Goal: Transaction & Acquisition: Book appointment/travel/reservation

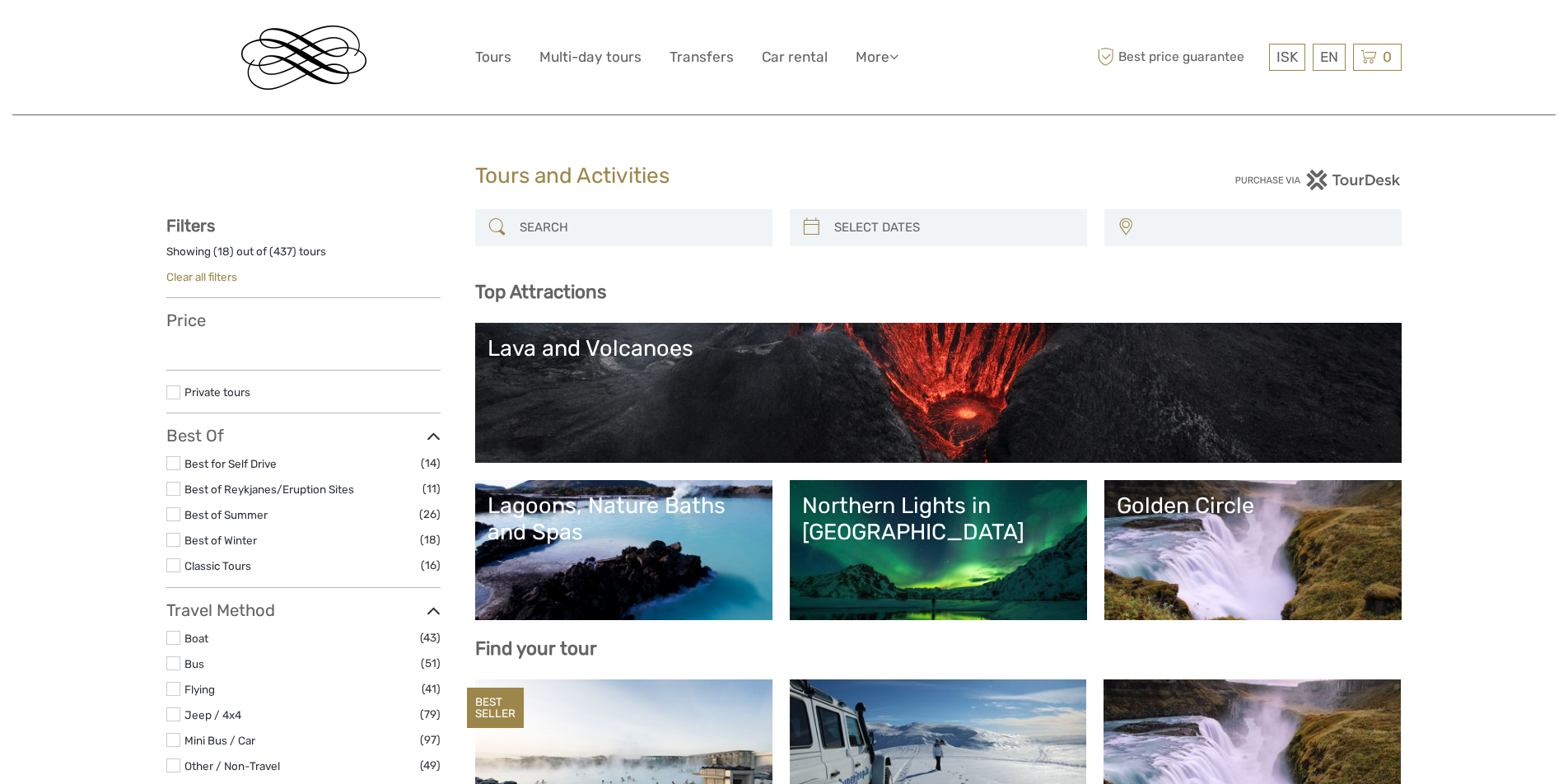
select select
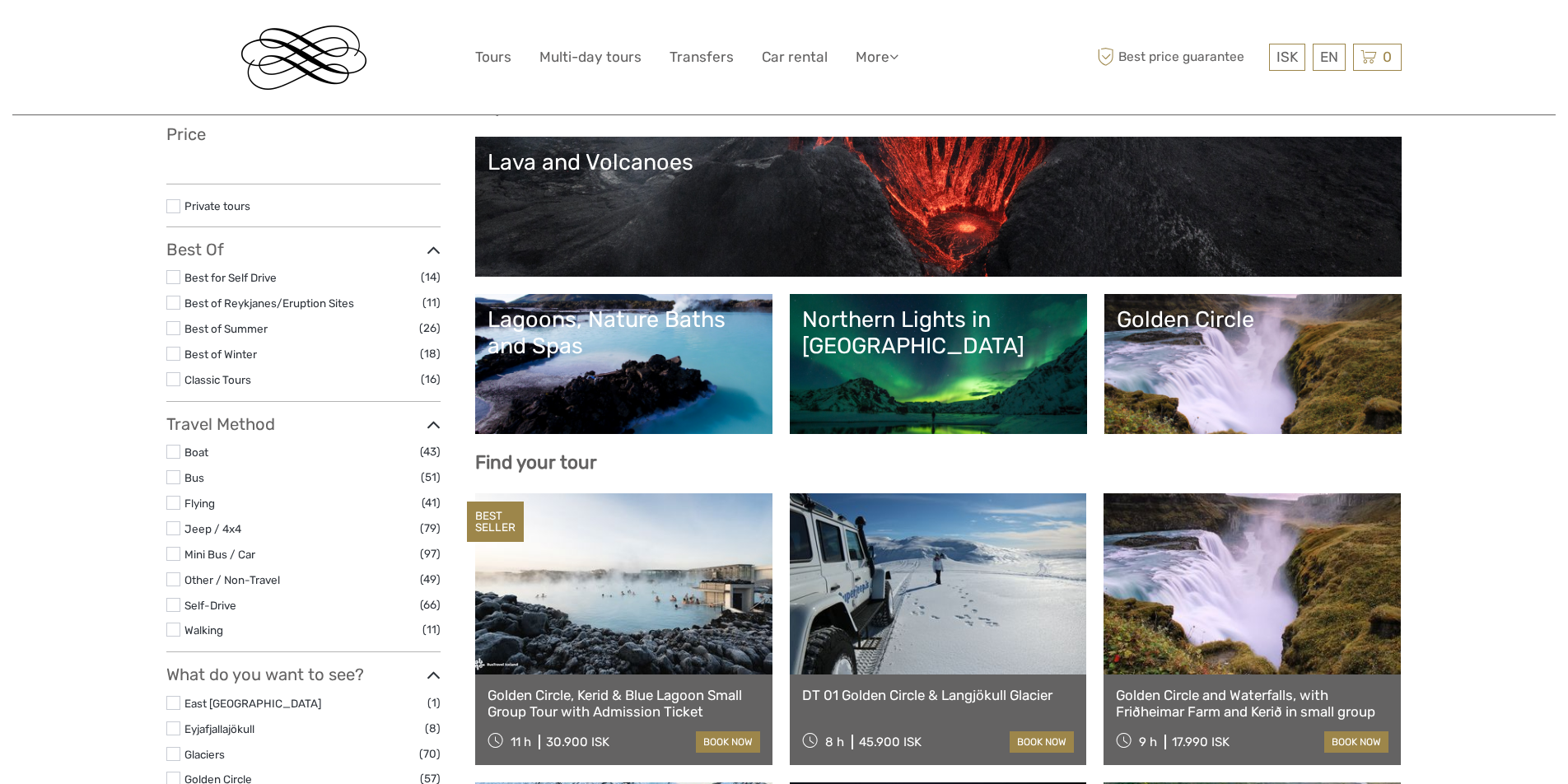
scroll to position [272, 0]
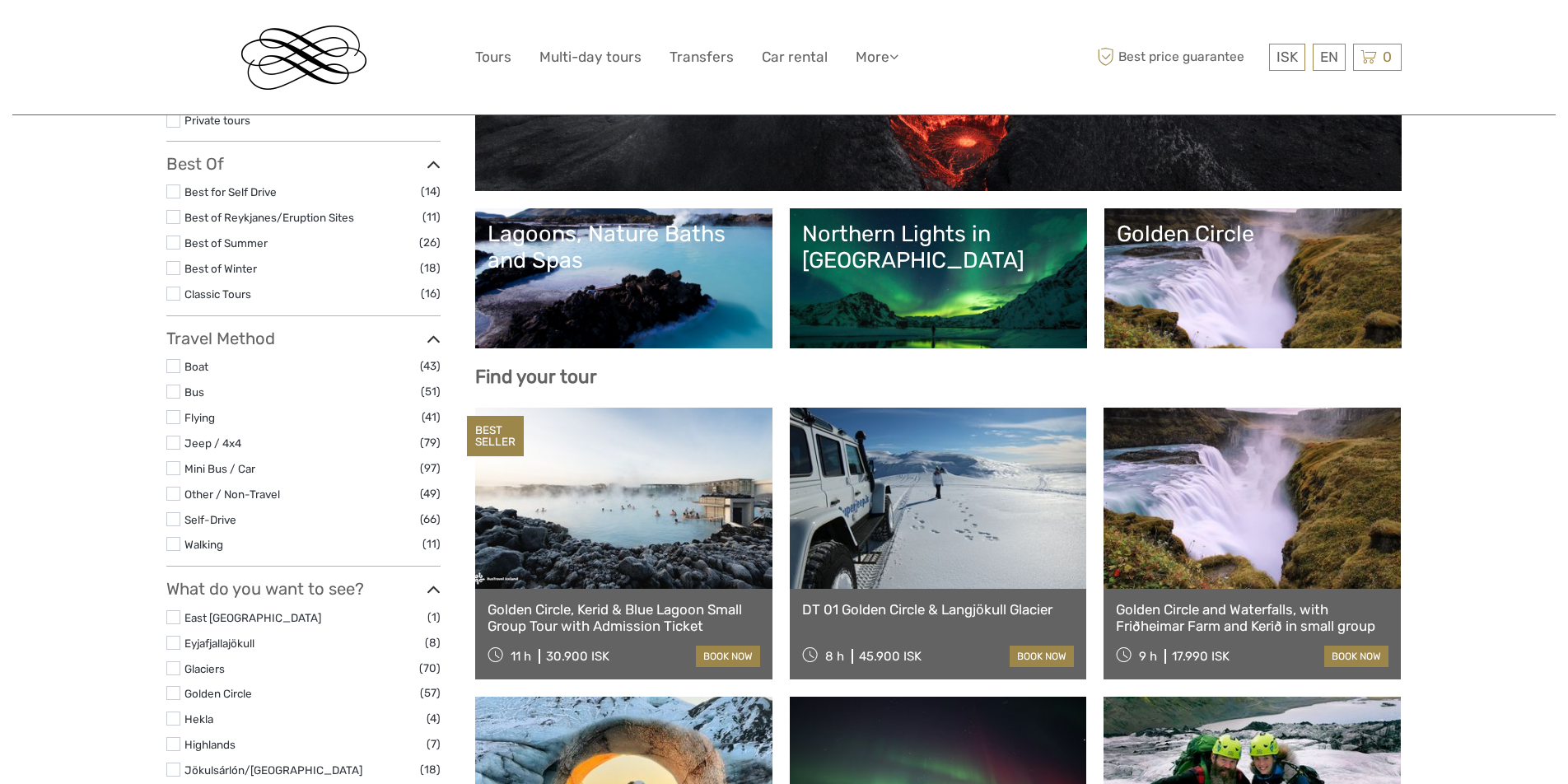
select select
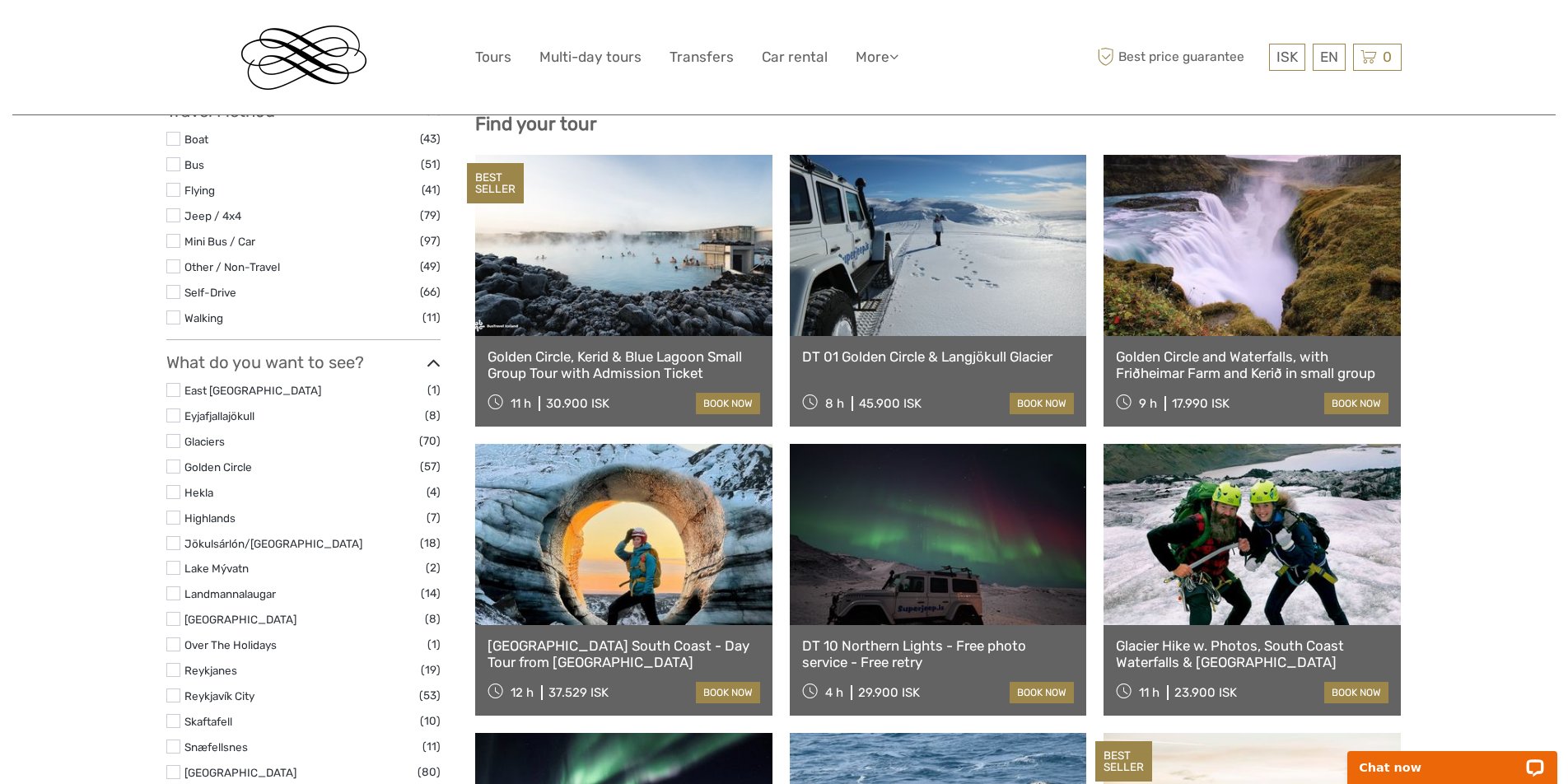
scroll to position [525, 0]
click at [835, 331] on link at bounding box center [938, 244] width 298 height 181
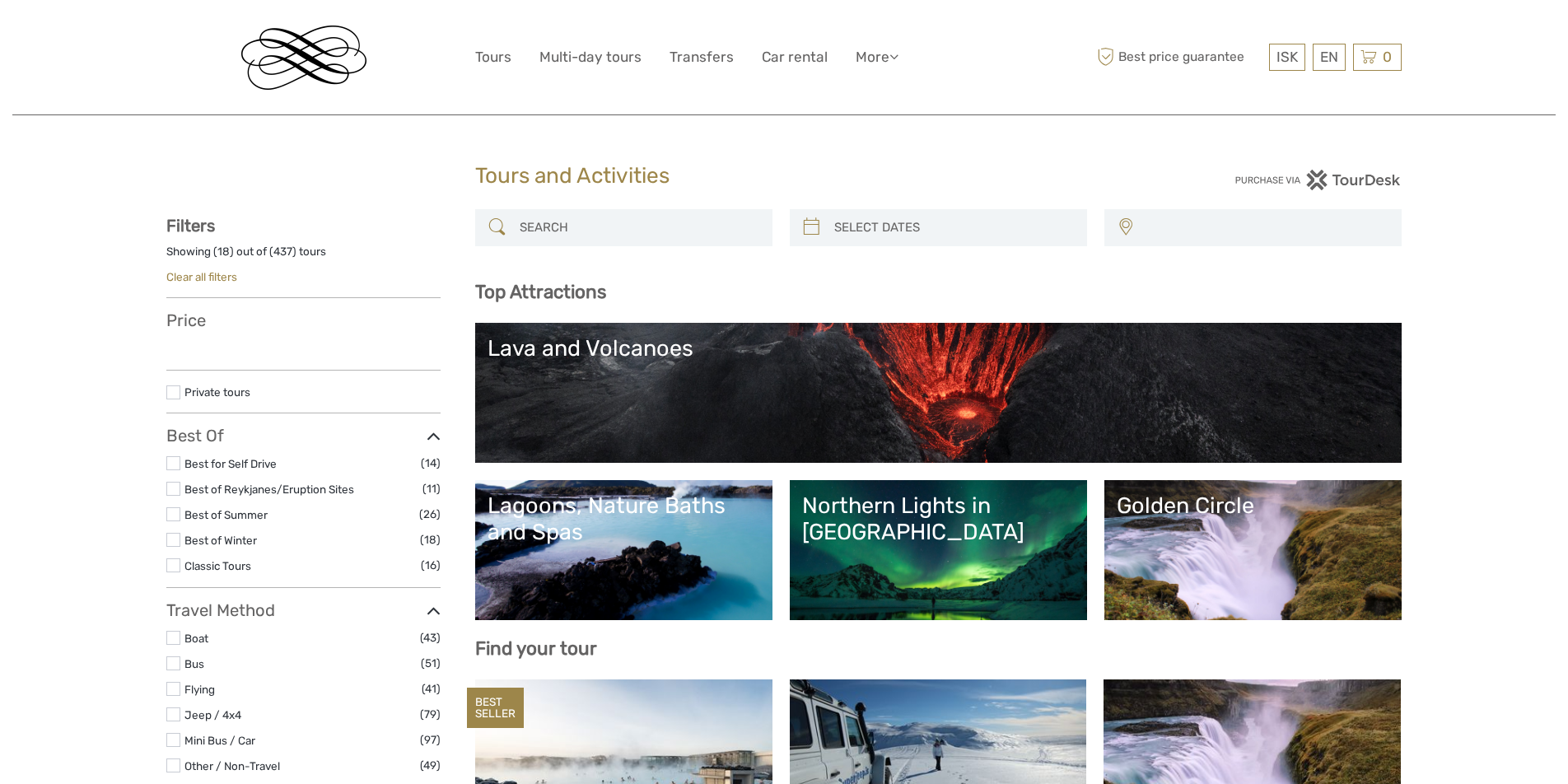
select select
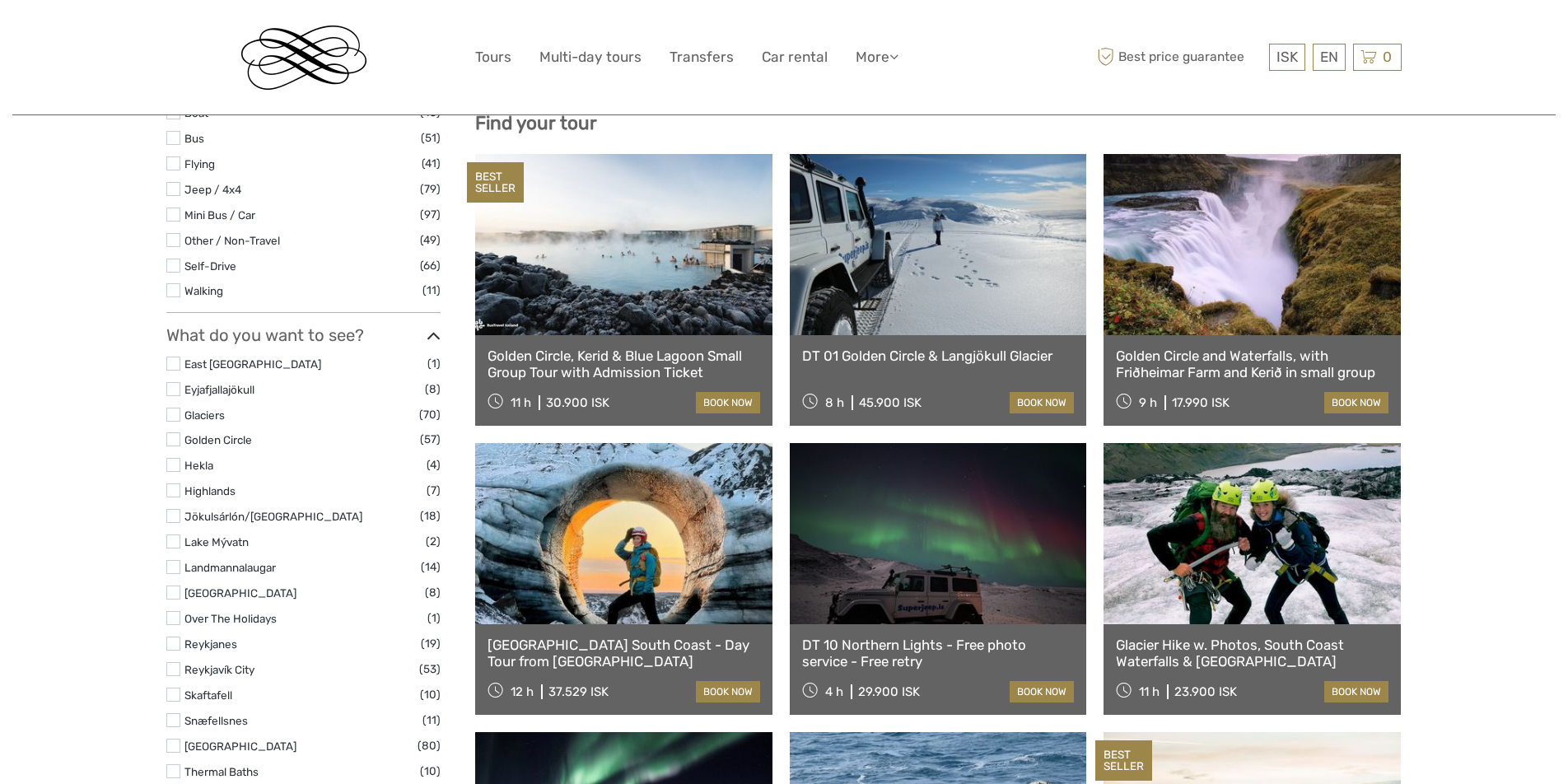
select select
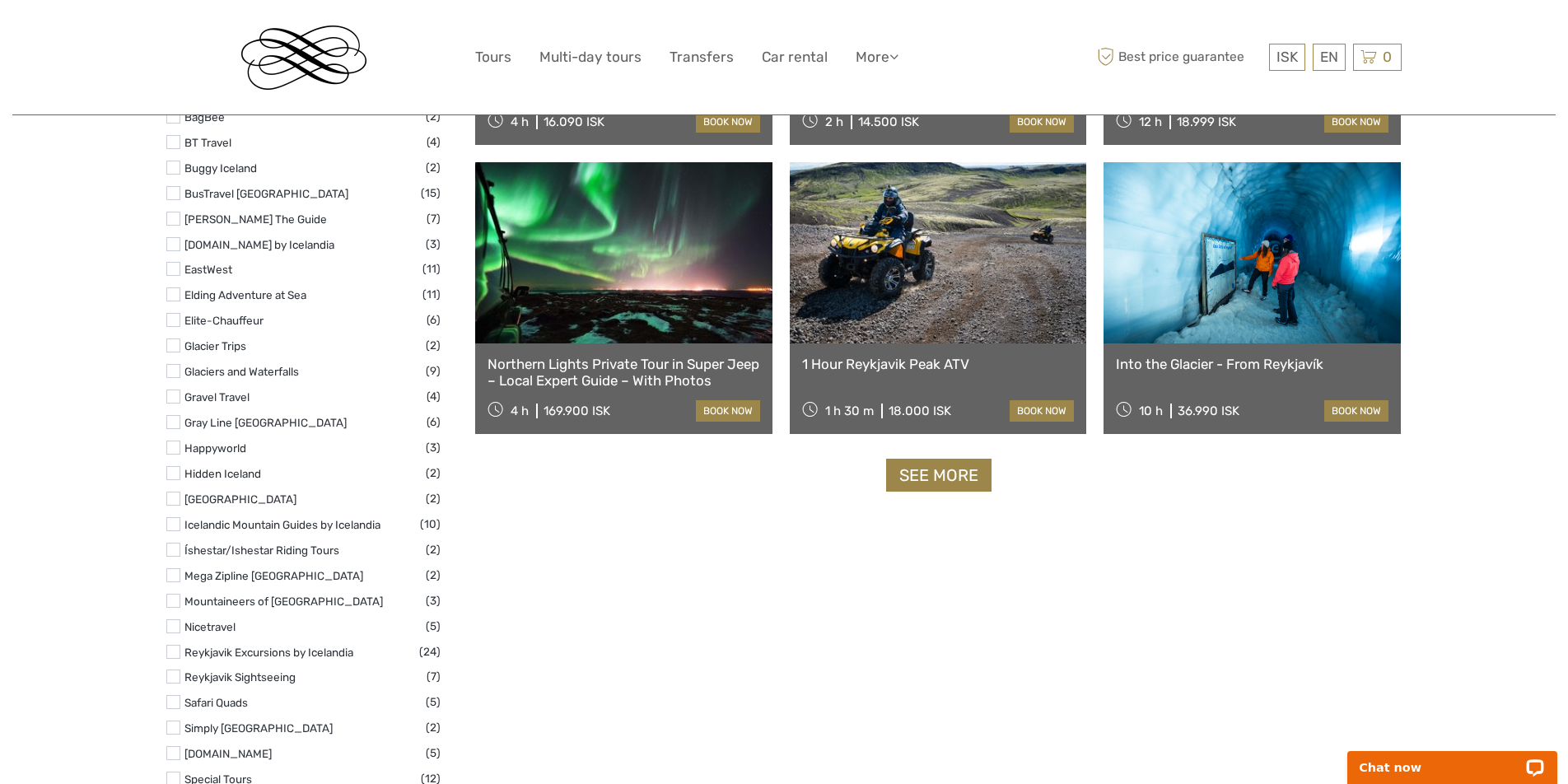
scroll to position [1955, 0]
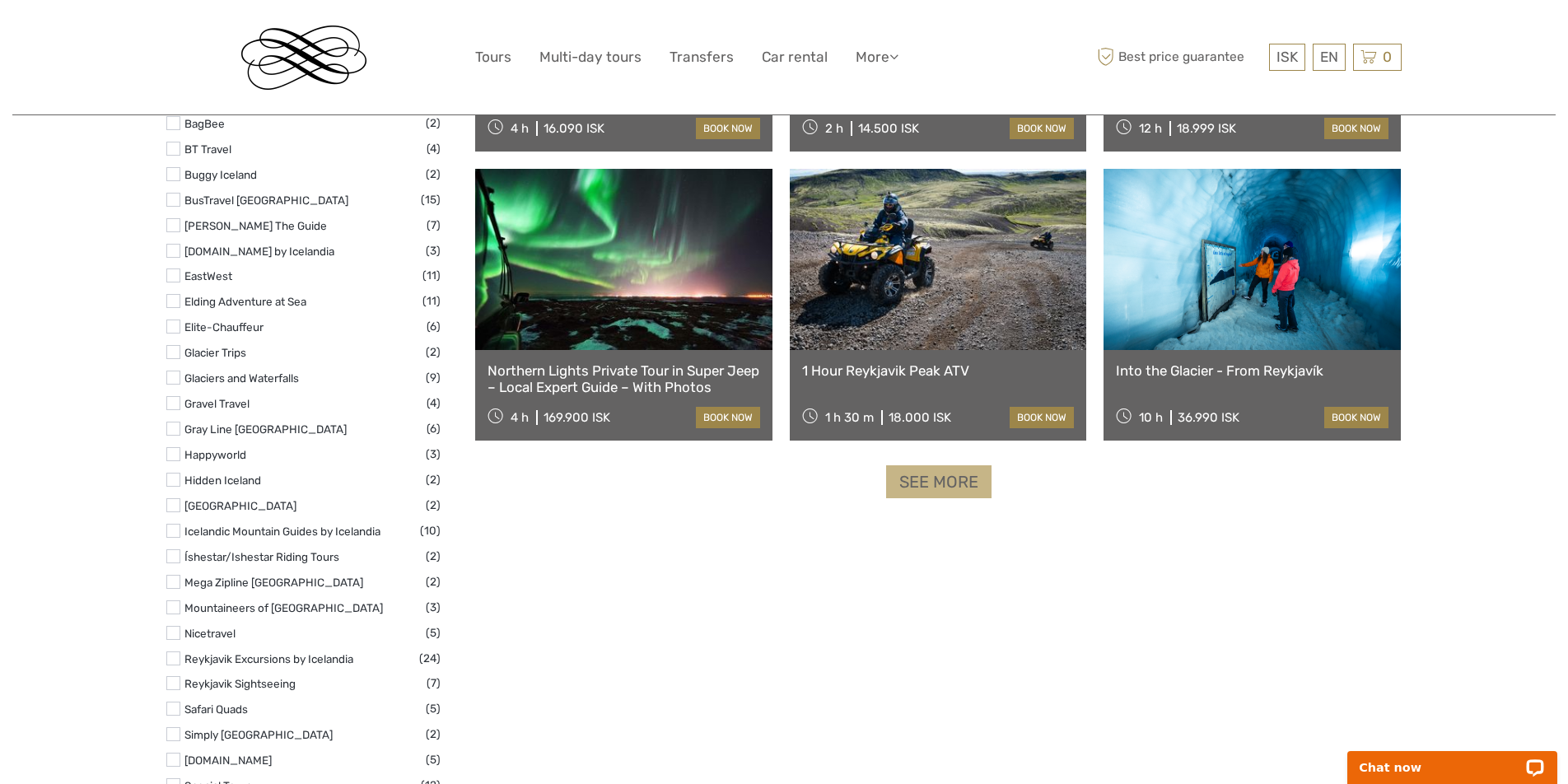
click at [931, 478] on link "See more" at bounding box center [939, 482] width 106 height 33
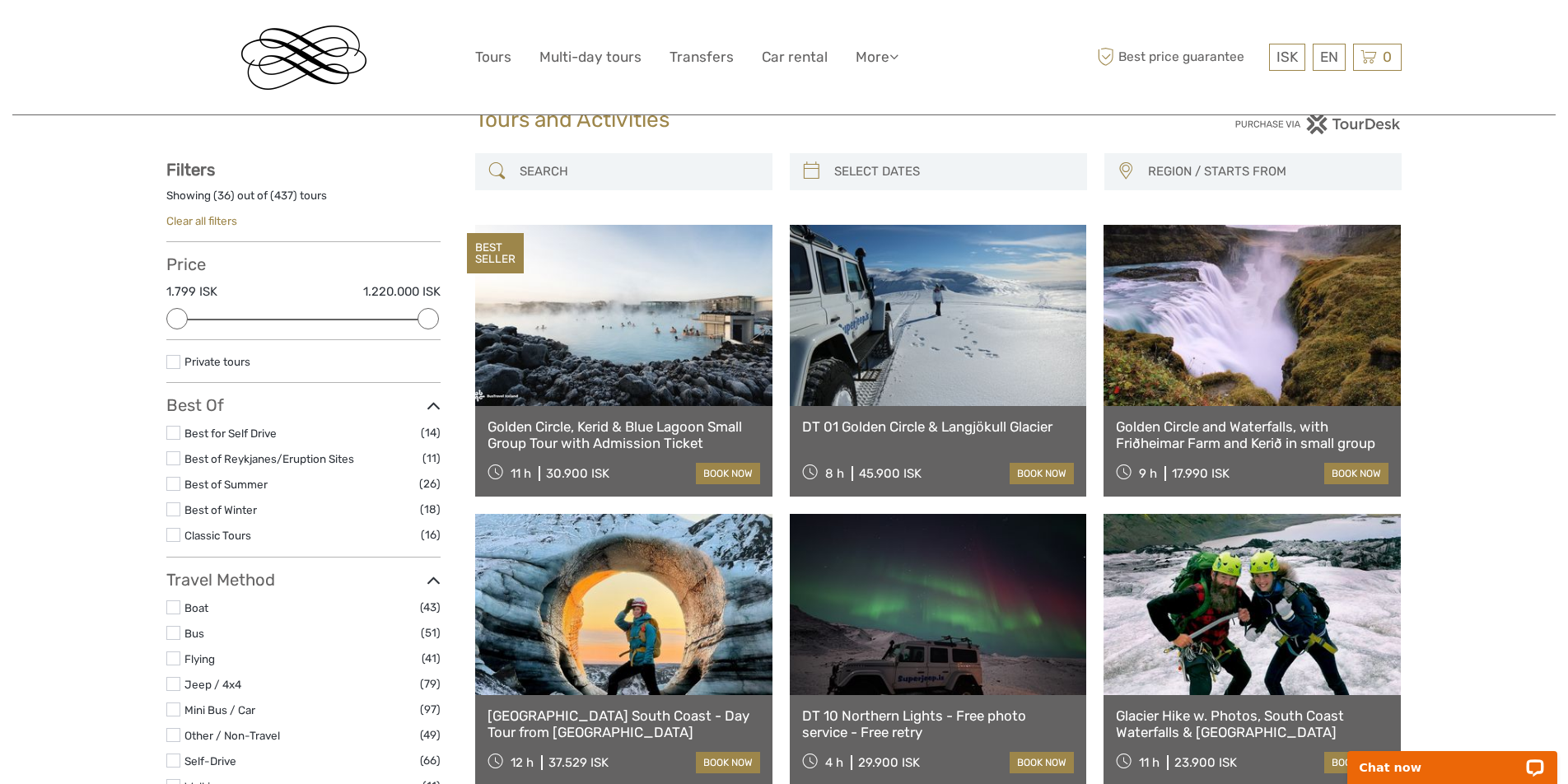
scroll to position [0, 0]
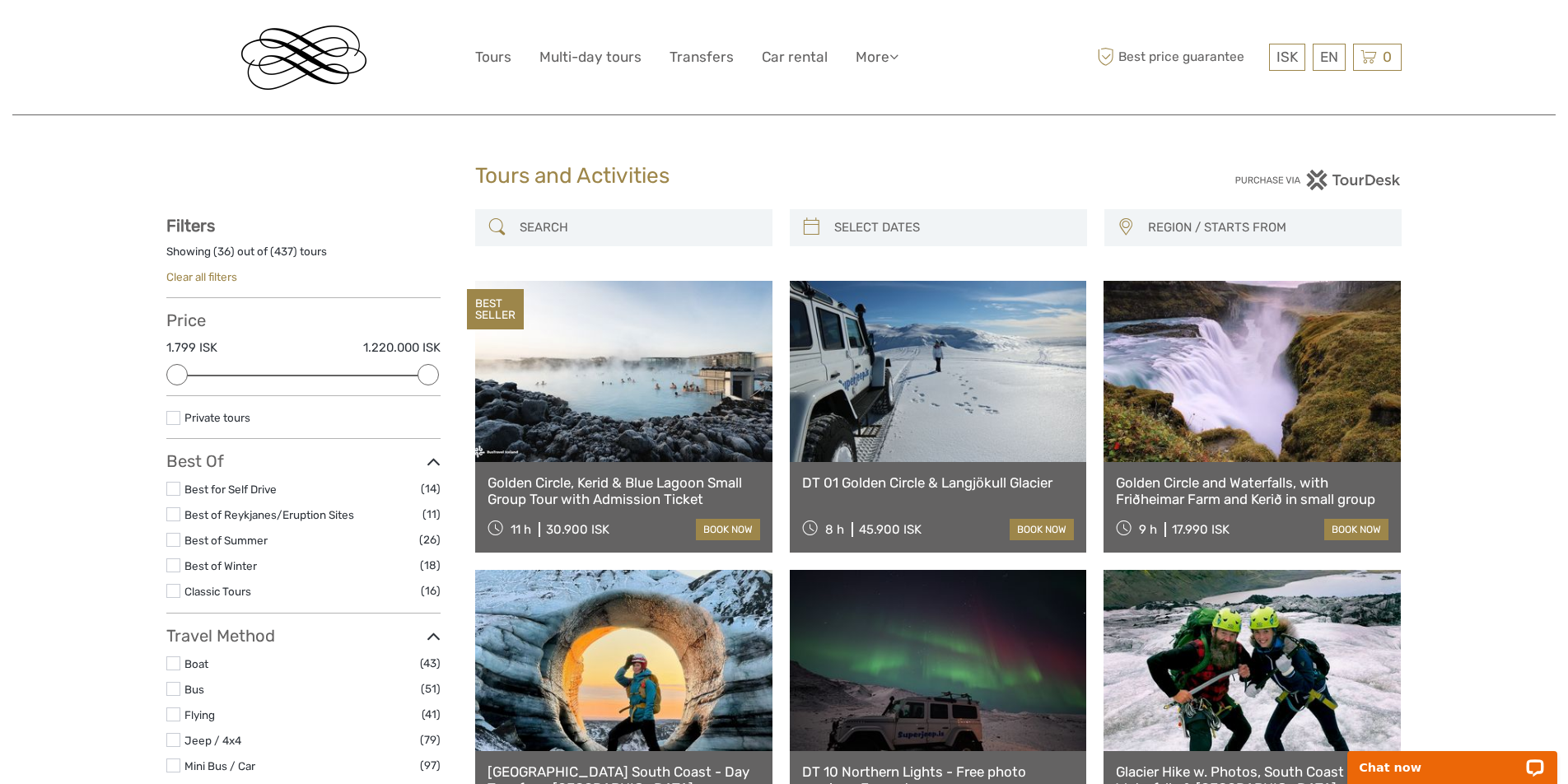
click at [573, 230] on input "search" at bounding box center [638, 227] width 251 height 29
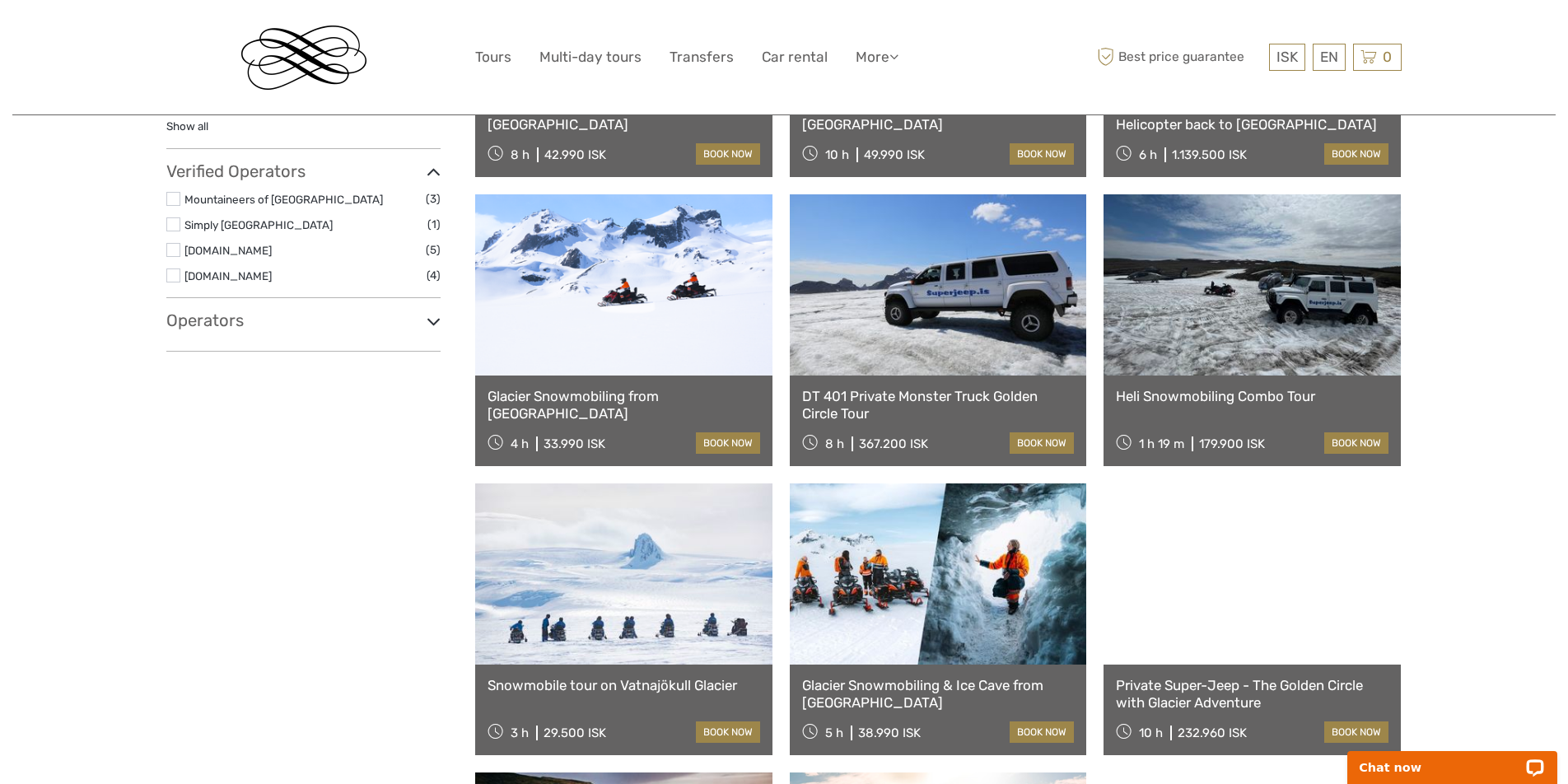
scroll to position [996, 0]
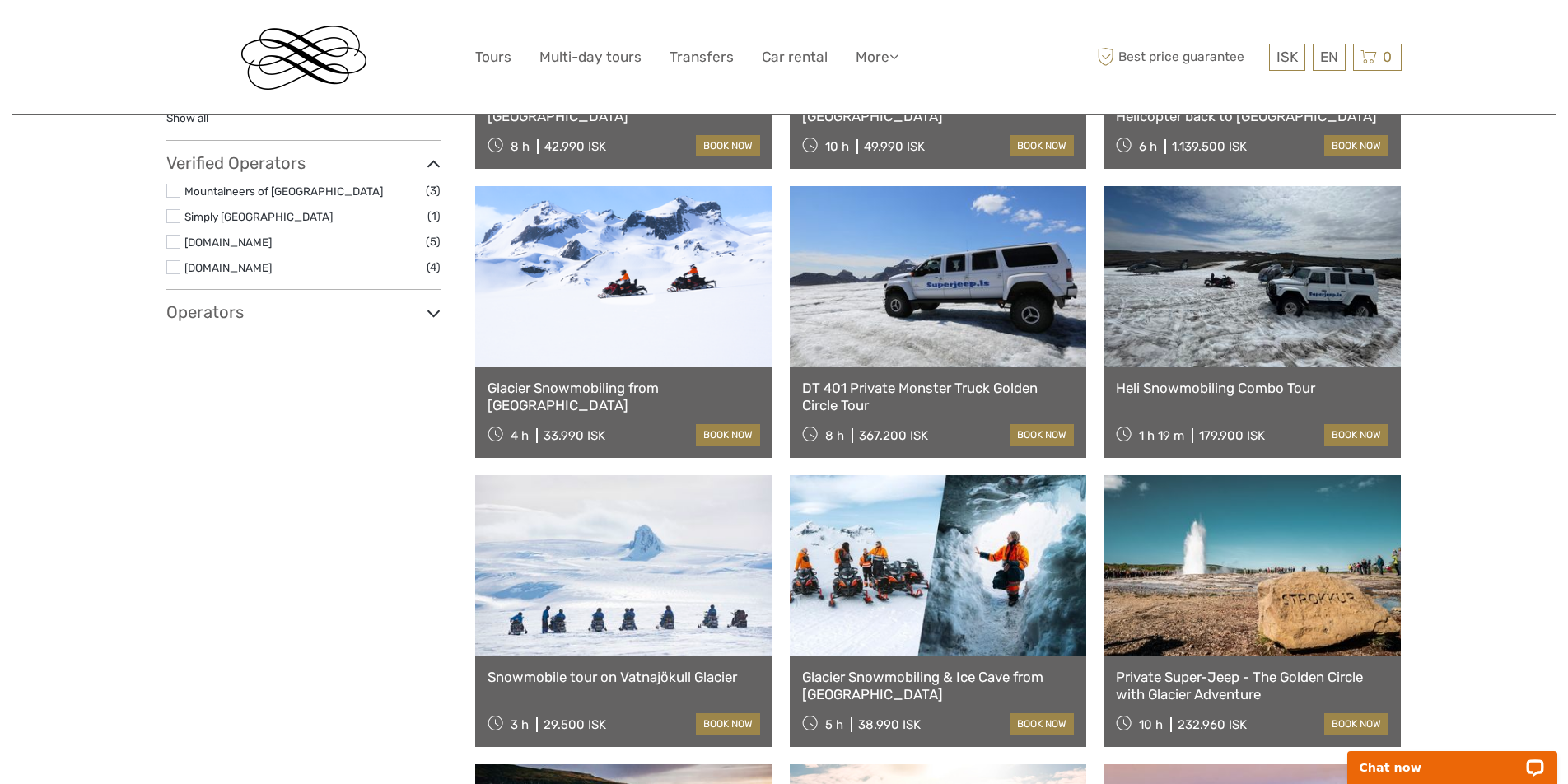
type input "snowmobil"
click at [652, 681] on link "Snowmobile tour on Vatnajökull Glacier" at bounding box center [624, 677] width 273 height 17
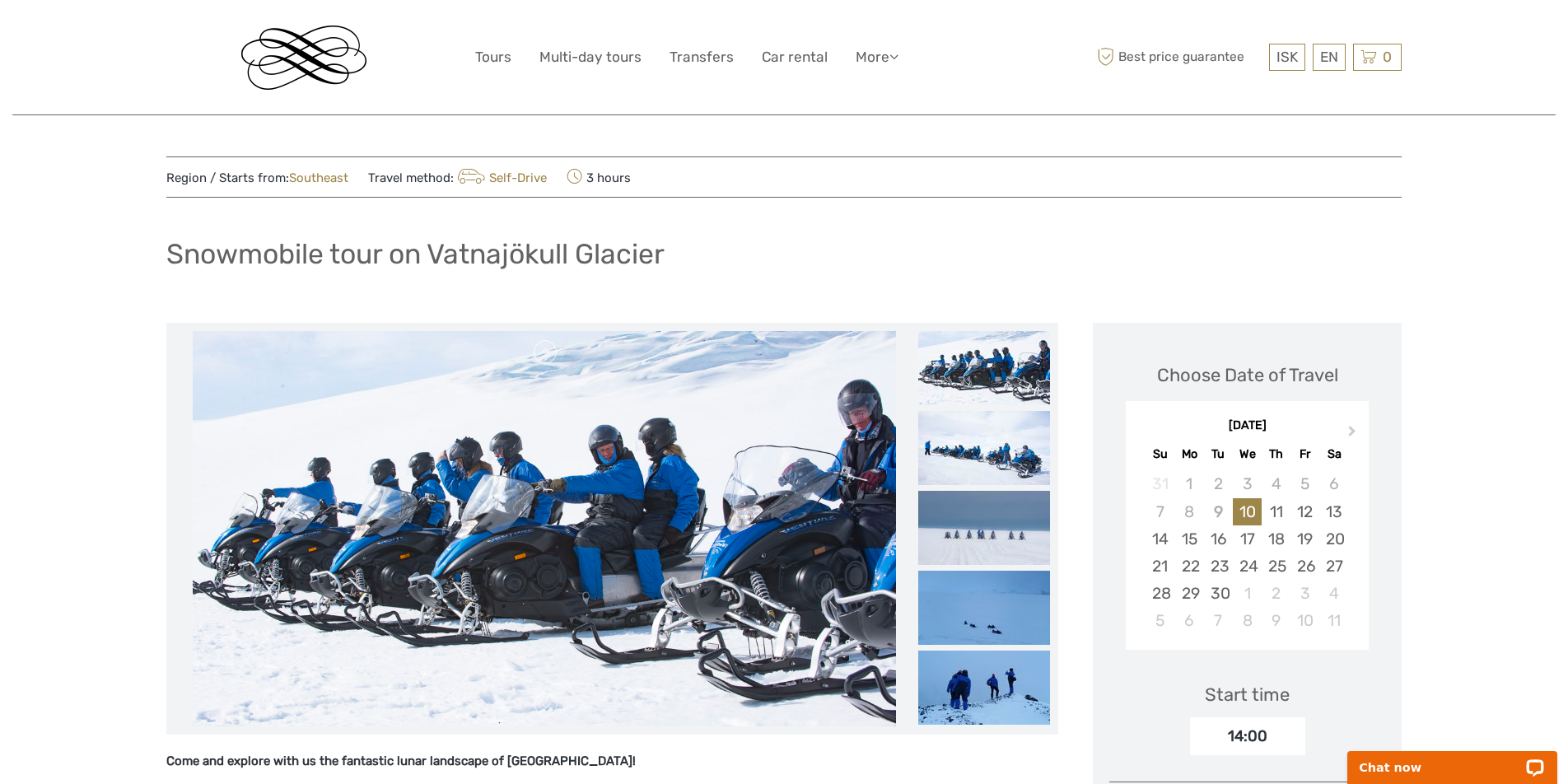
click at [511, 243] on h1 "Snowmobile tour on Vatnajökull Glacier" at bounding box center [414, 254] width 498 height 33
copy h1 "Vatnajökull"
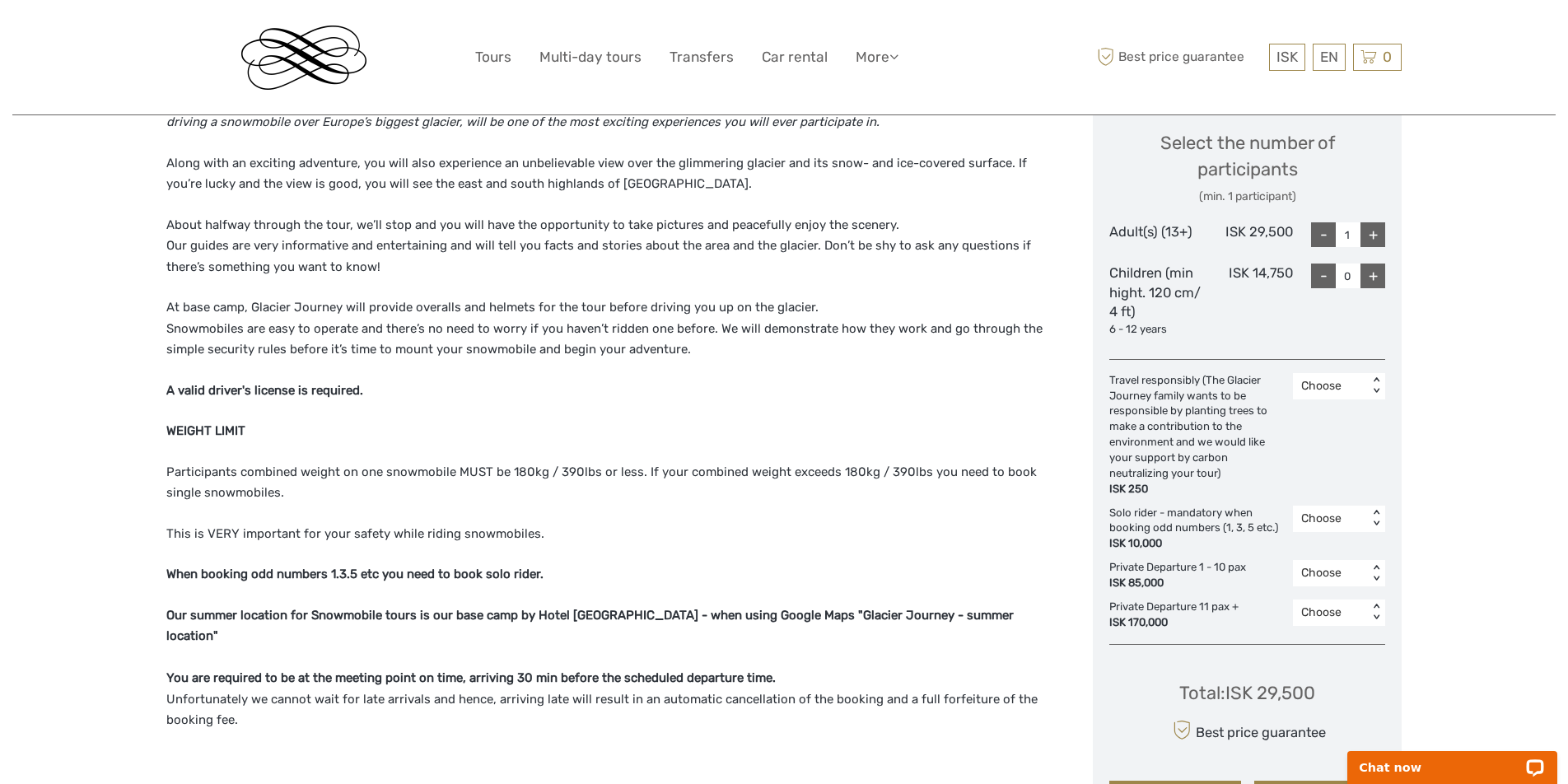
scroll to position [696, 0]
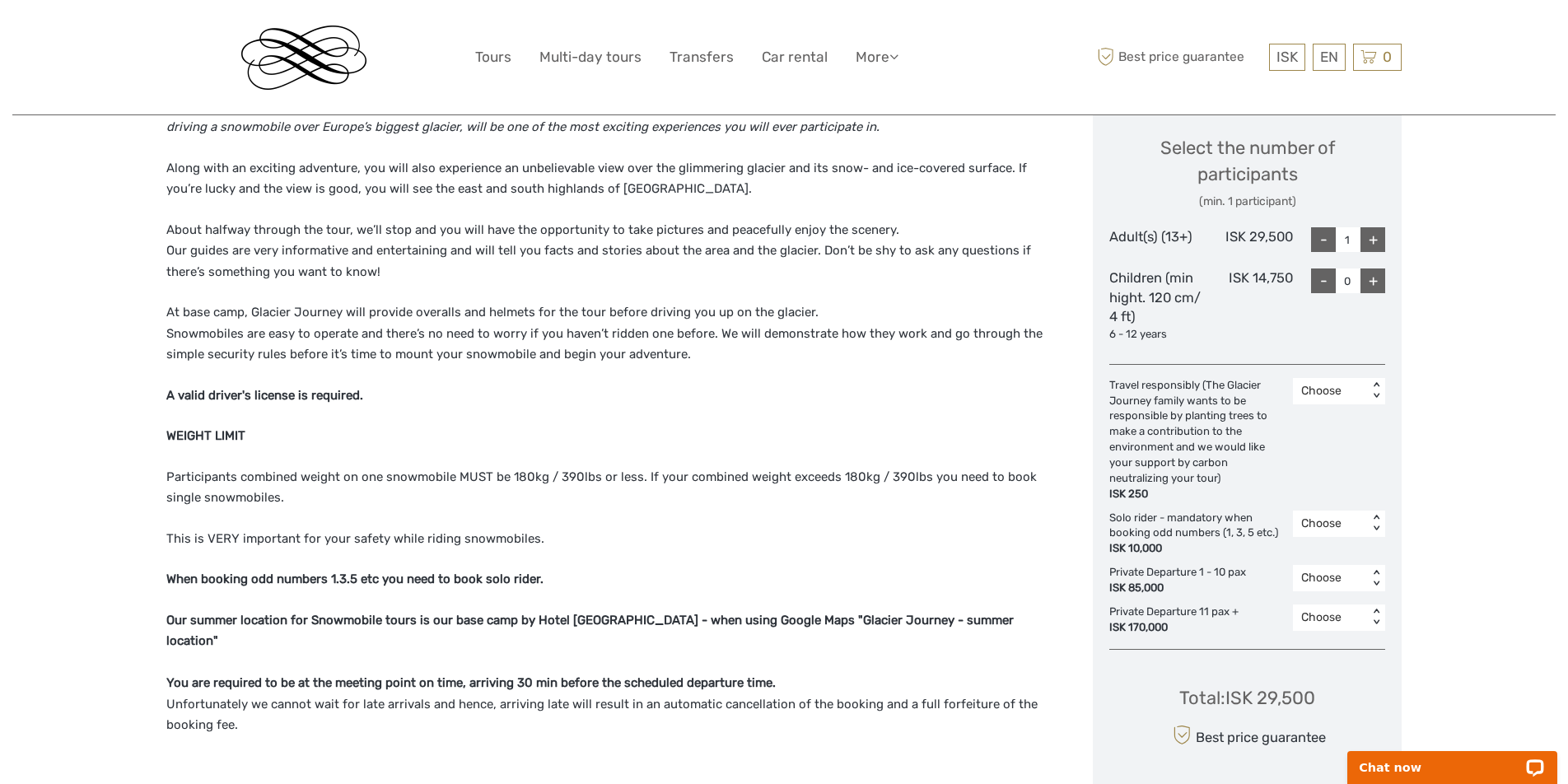
click at [1365, 583] on div "Choose" at bounding box center [1331, 577] width 75 height 19
click at [1324, 648] on div "1" at bounding box center [1339, 649] width 76 height 28
click at [1324, 575] on div "1" at bounding box center [1330, 578] width 58 height 17
click at [1321, 620] on div "Choose" at bounding box center [1339, 621] width 76 height 28
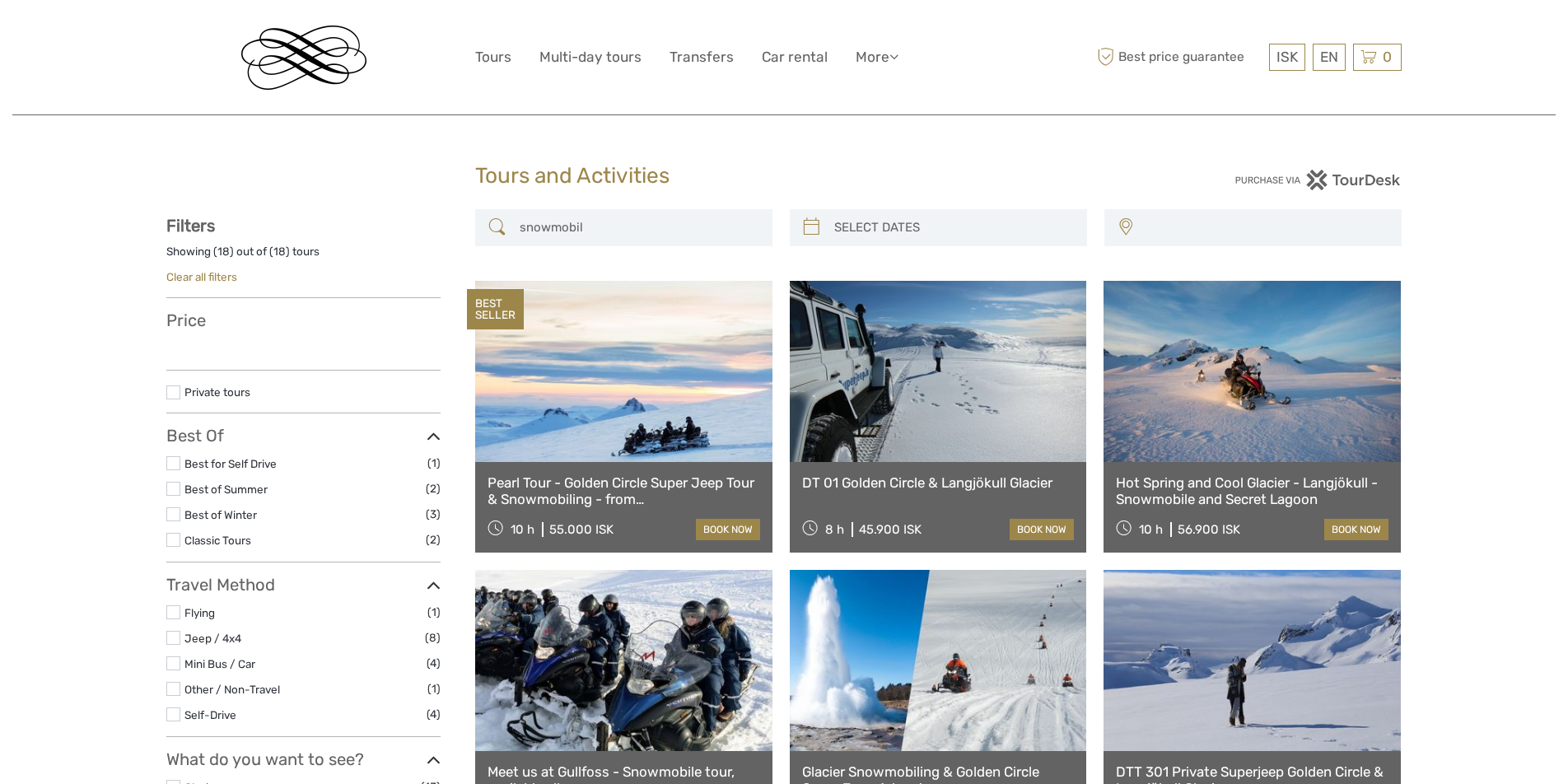
select select
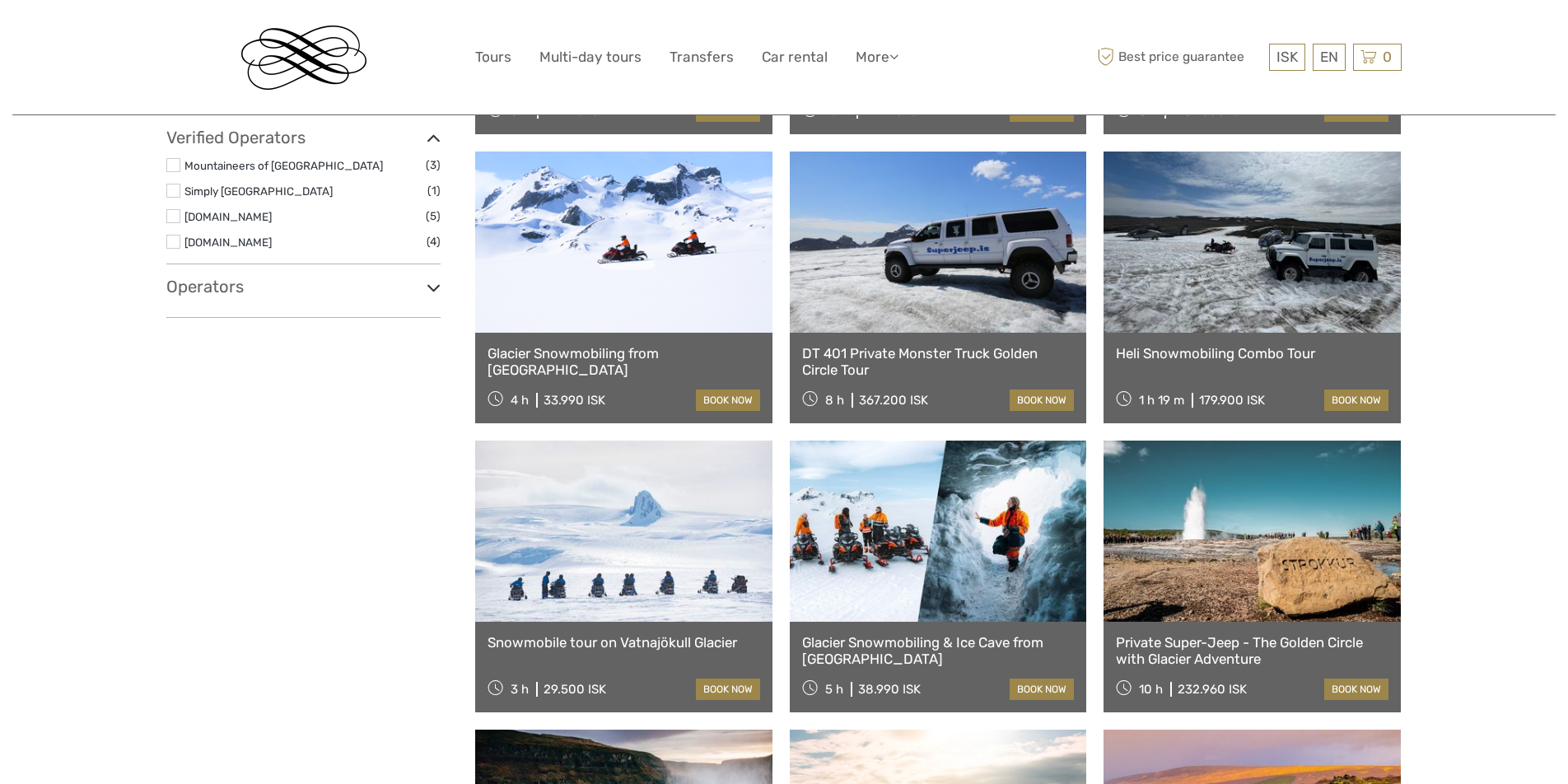
select select
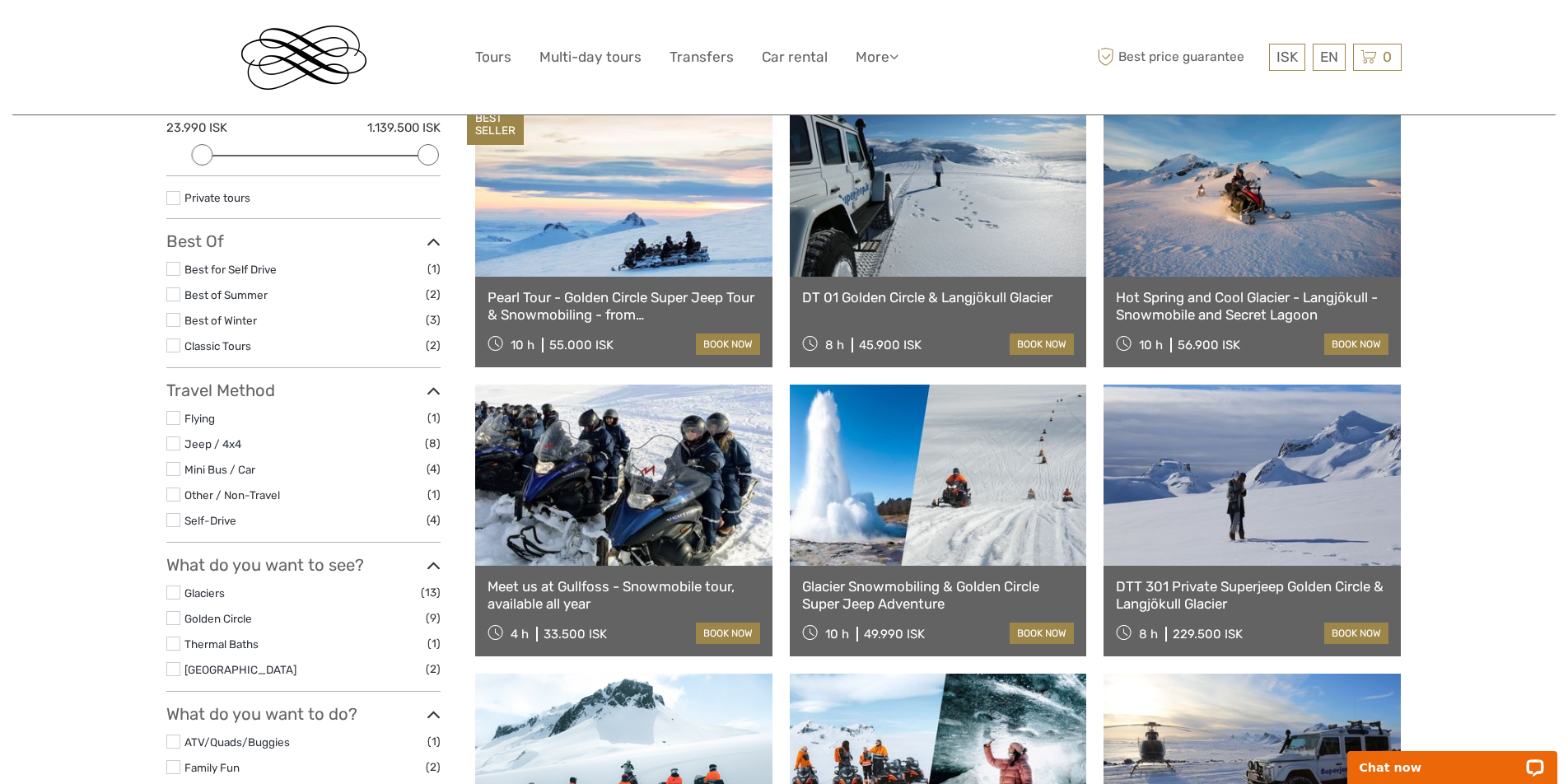
scroll to position [226, 0]
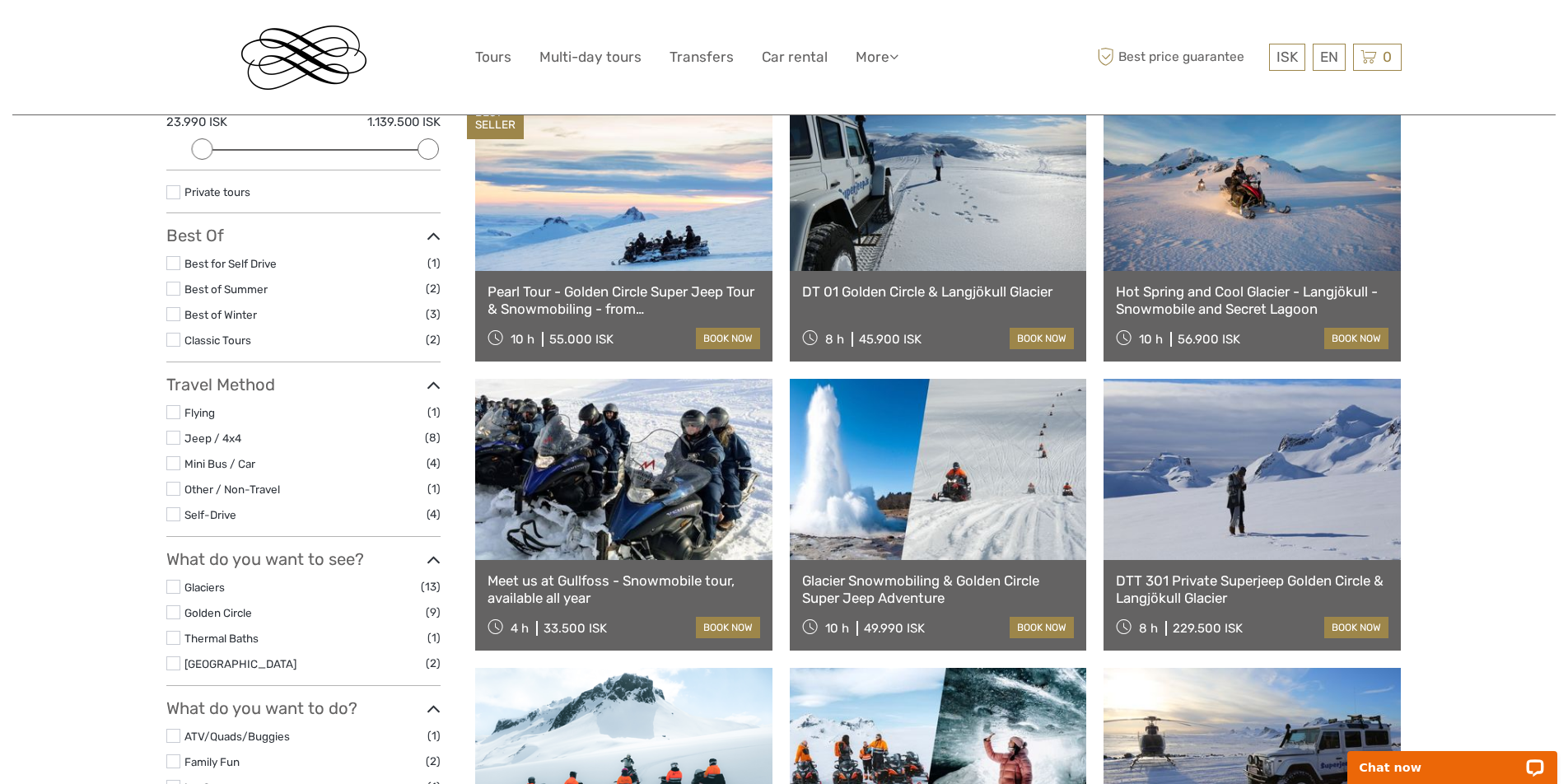
click at [641, 300] on link "Pearl Tour - Golden Circle Super Jeep Tour & Snowmobiling - from [GEOGRAPHIC_DA…" at bounding box center [624, 300] width 273 height 33
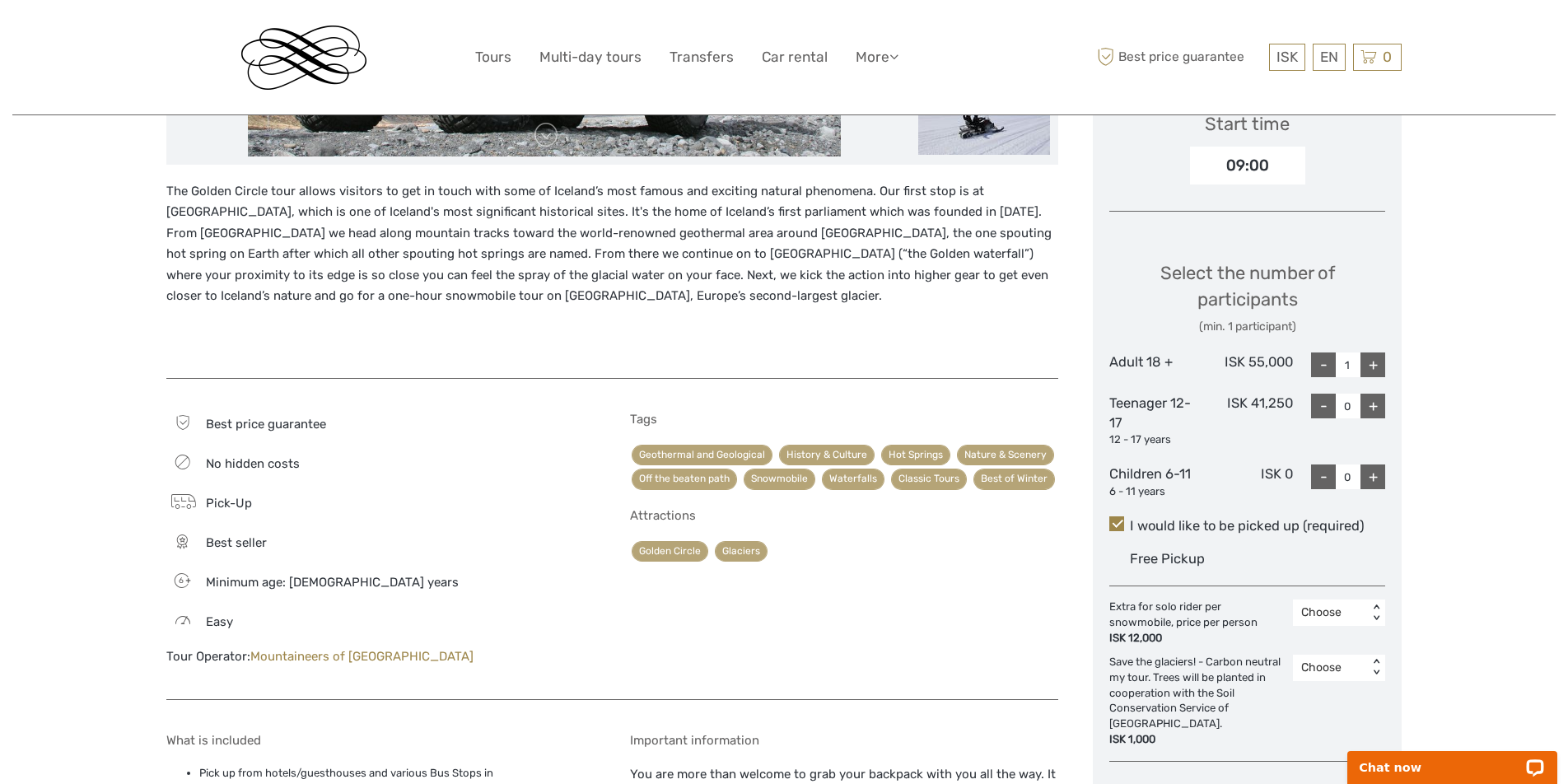
scroll to position [575, 0]
click at [318, 313] on div "The Golden Circle tour allows visitors to get in touch with some of Iceland’s m…" at bounding box center [612, 271] width 892 height 181
click at [312, 290] on p "The Golden Circle tour allows visitors to get in touch with some of Iceland’s m…" at bounding box center [612, 244] width 892 height 126
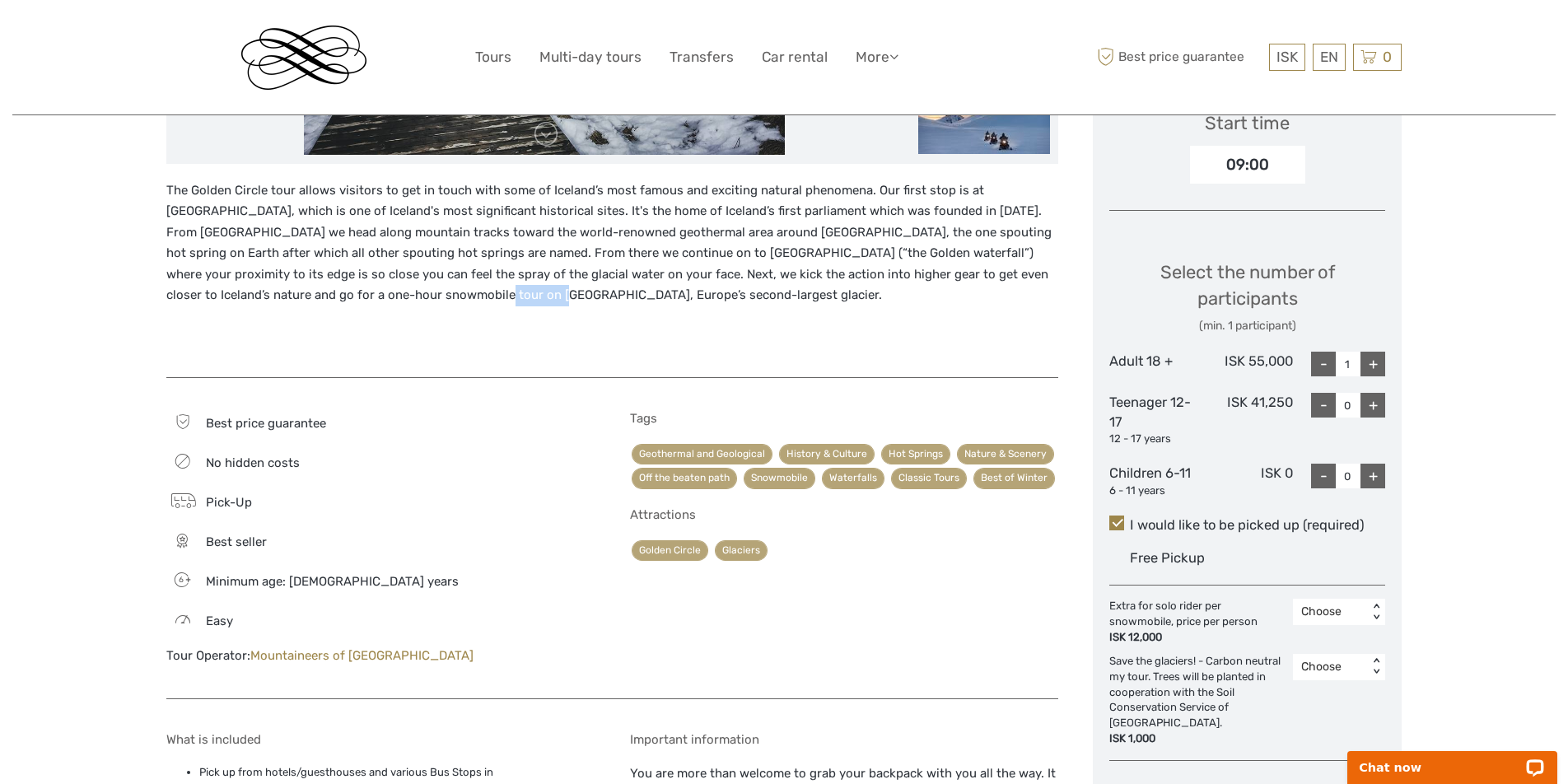
click at [312, 290] on p "The Golden Circle tour allows visitors to get in touch with some of Iceland’s m…" at bounding box center [612, 244] width 892 height 126
copy p "Langjökull"
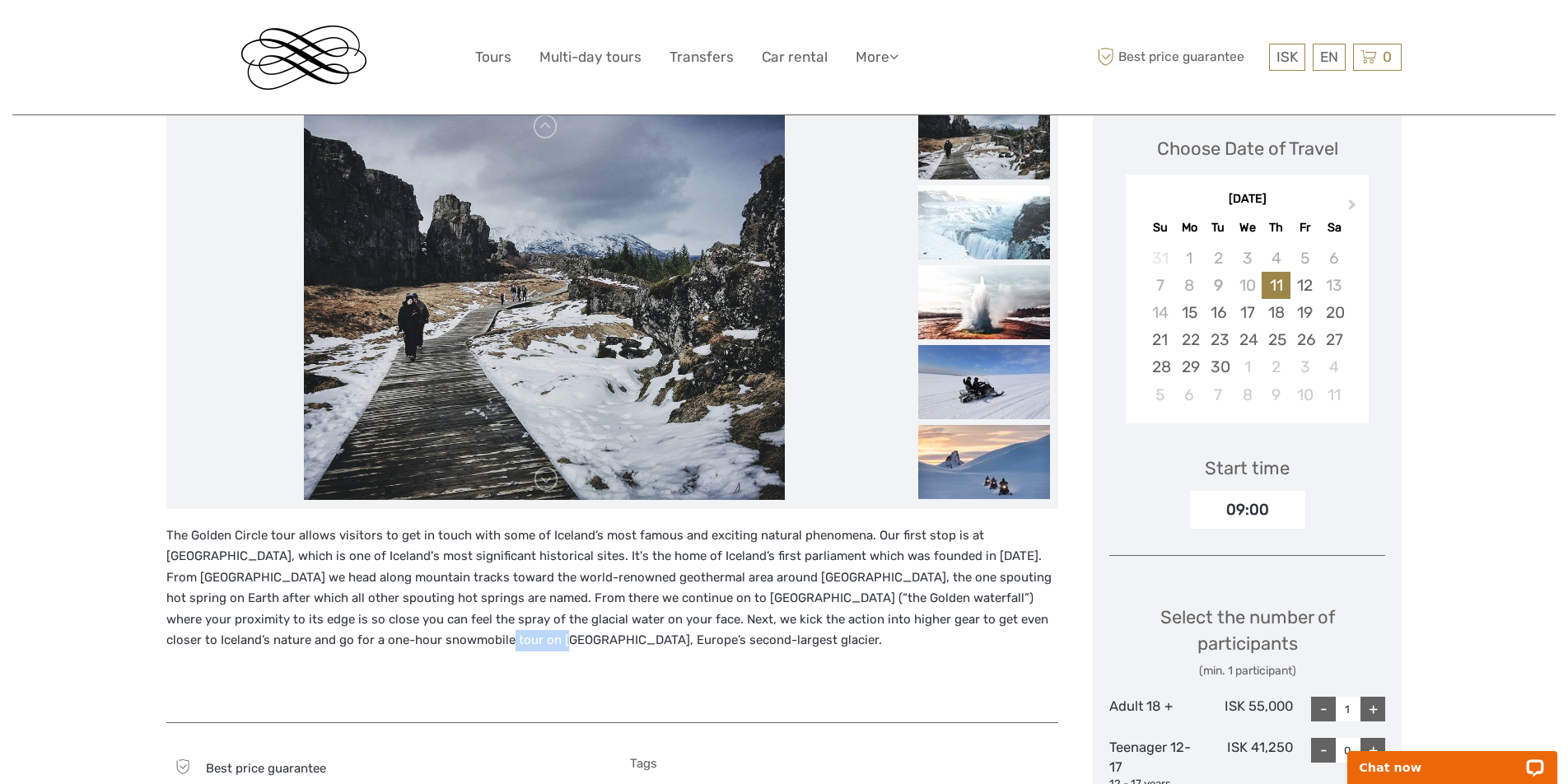
scroll to position [226, 0]
